Goal: Task Accomplishment & Management: Complete application form

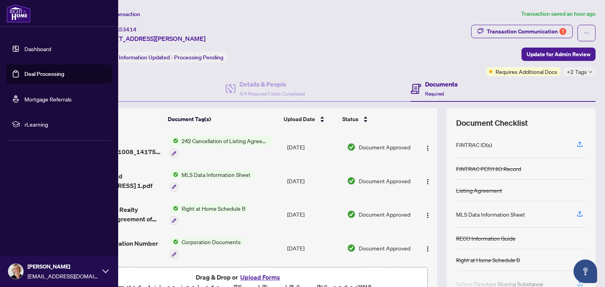
click at [26, 73] on link "Deal Processing" at bounding box center [44, 73] width 40 height 7
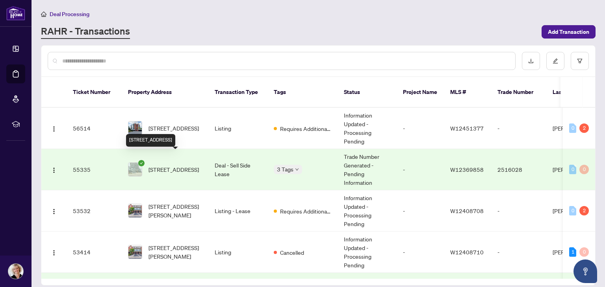
click at [181, 165] on span "[STREET_ADDRESS]" at bounding box center [173, 169] width 50 height 9
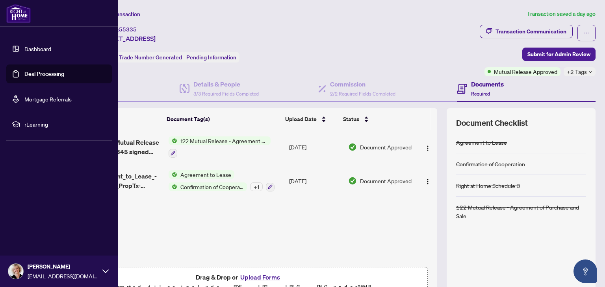
click at [34, 73] on link "Deal Processing" at bounding box center [44, 73] width 40 height 7
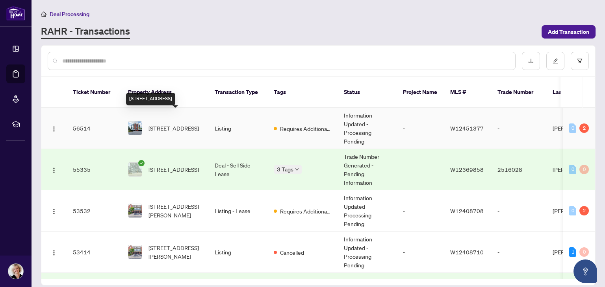
click at [181, 124] on span "[STREET_ADDRESS]" at bounding box center [173, 128] width 50 height 9
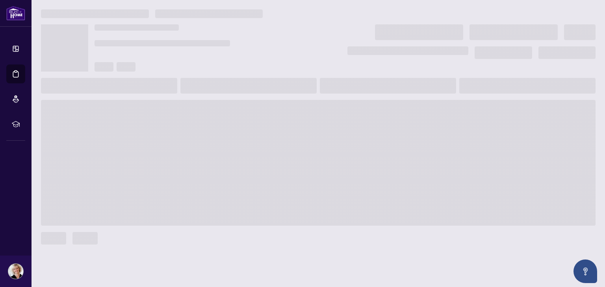
click at [181, 113] on span at bounding box center [318, 163] width 554 height 126
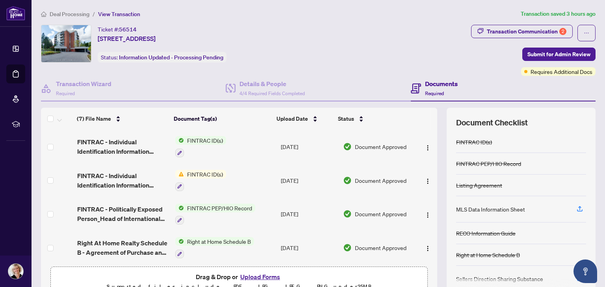
scroll to position [101, 0]
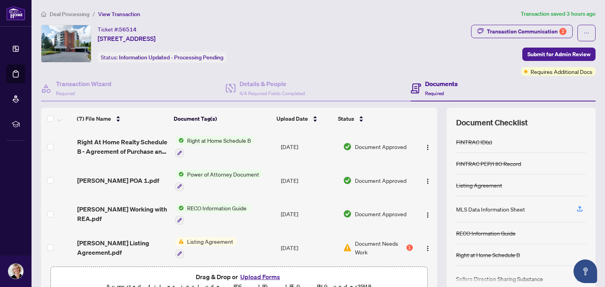
click at [261, 275] on button "Upload Forms" at bounding box center [260, 277] width 44 height 10
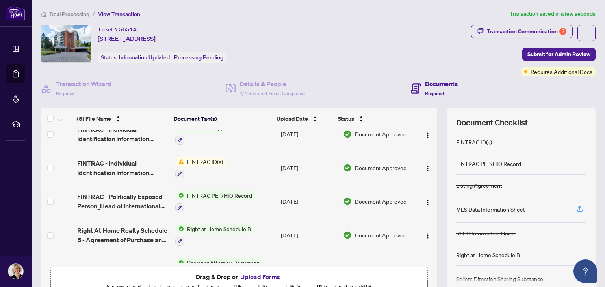
scroll to position [44, 0]
click at [543, 52] on span "Submit for Admin Review" at bounding box center [558, 54] width 63 height 13
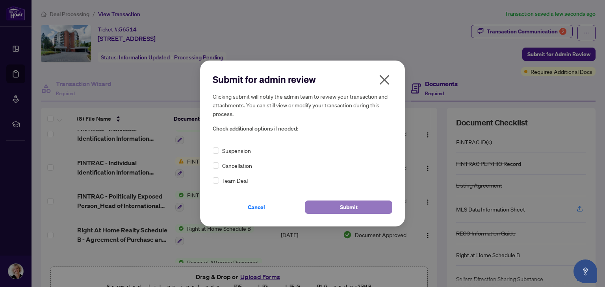
click at [334, 209] on button "Submit" at bounding box center [348, 207] width 87 height 13
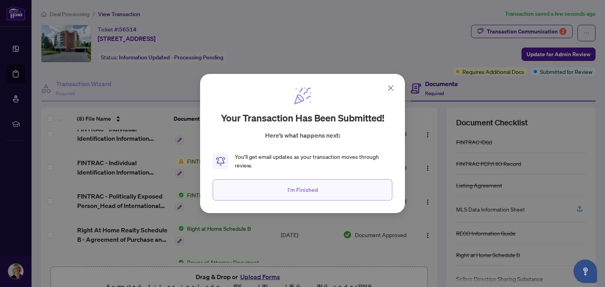
click at [301, 193] on span "I'm Finished" at bounding box center [302, 190] width 30 height 13
